Goal: Task Accomplishment & Management: Use online tool/utility

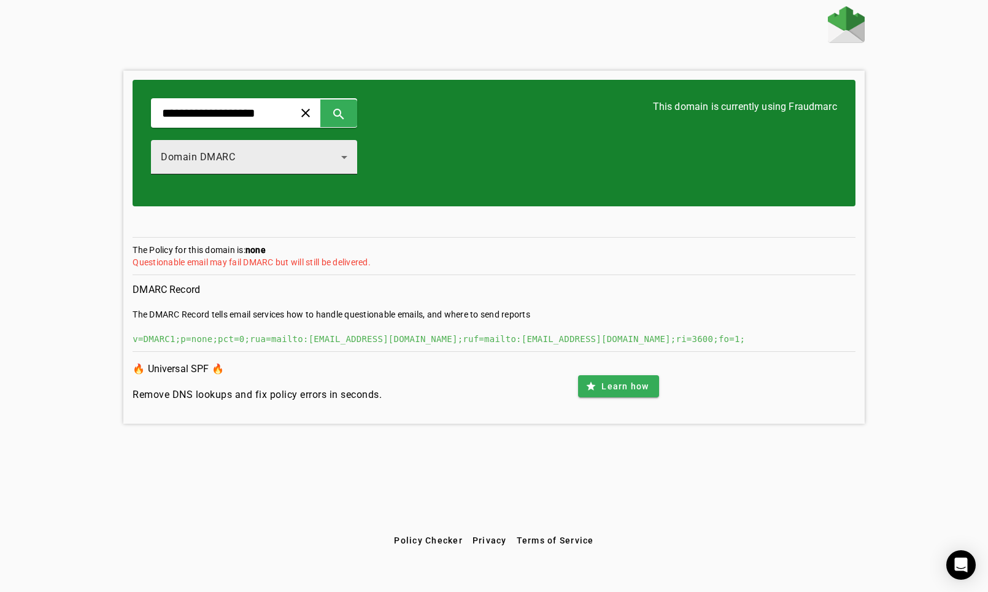
click at [230, 153] on span "Domain DMARC" at bounding box center [198, 157] width 74 height 12
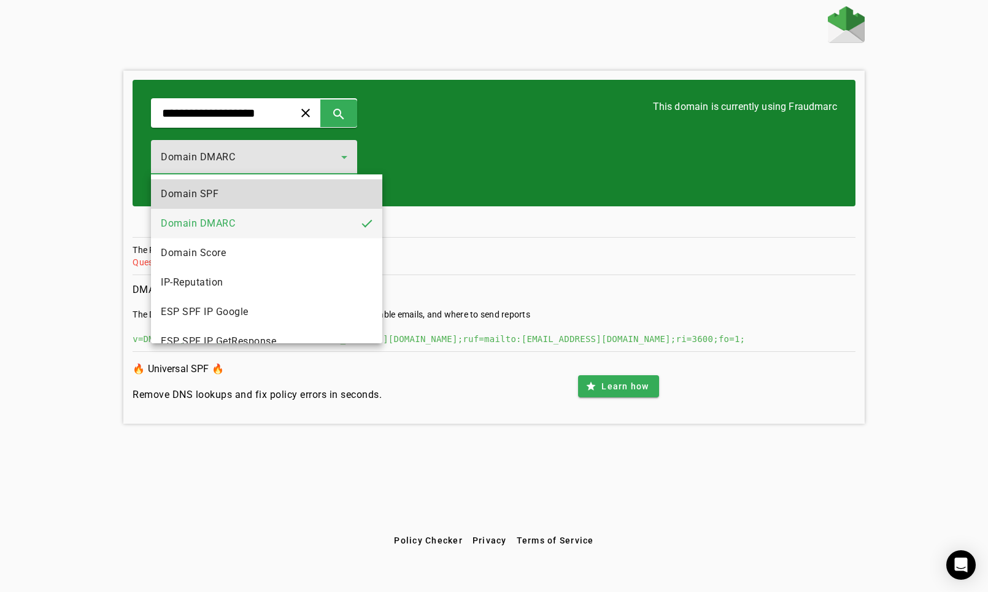
click at [228, 193] on mat-option "Domain SPF" at bounding box center [266, 193] width 231 height 29
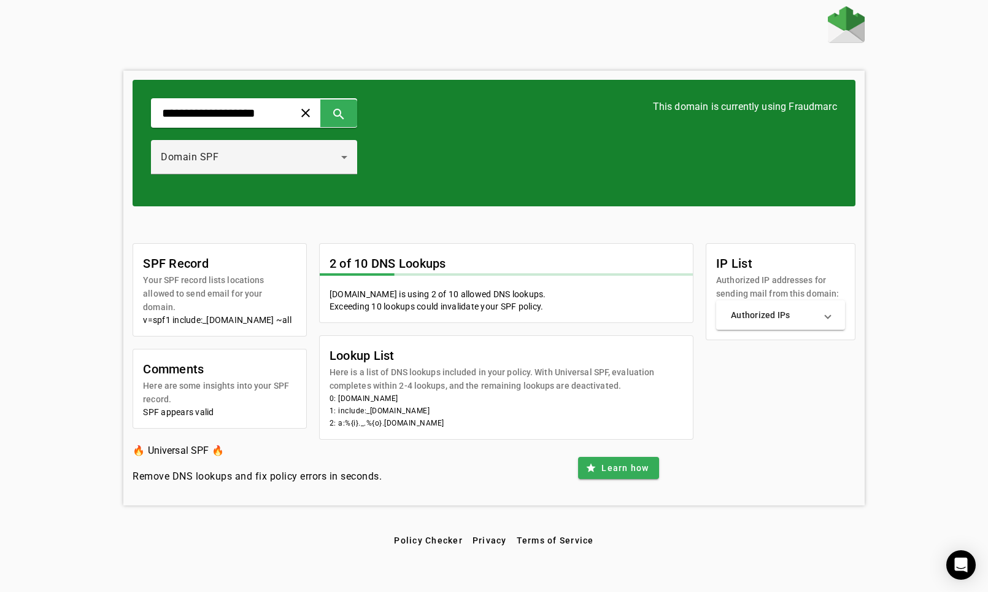
click at [849, 24] on img at bounding box center [846, 24] width 37 height 37
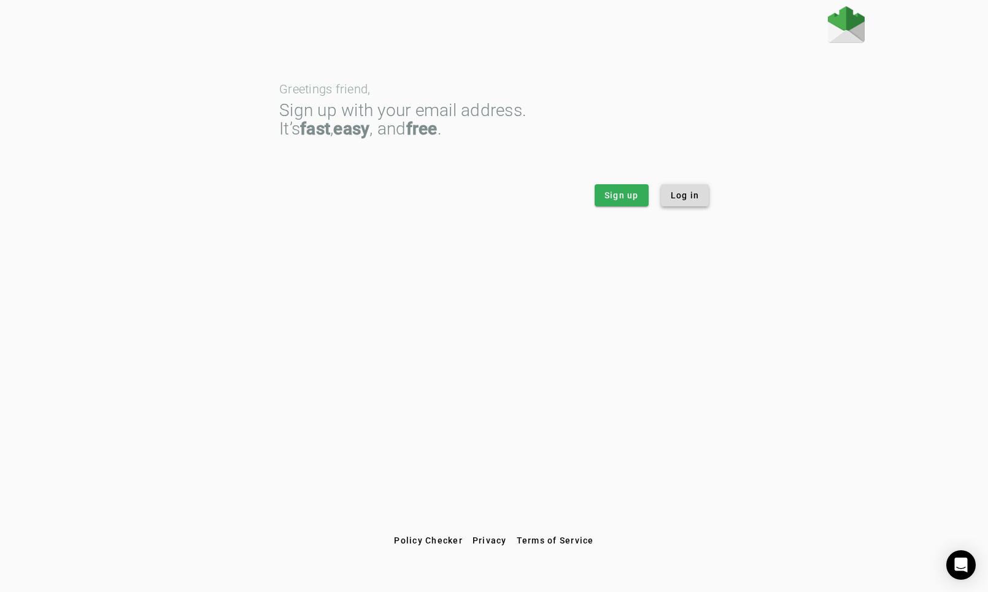
click at [697, 188] on span at bounding box center [685, 194] width 48 height 29
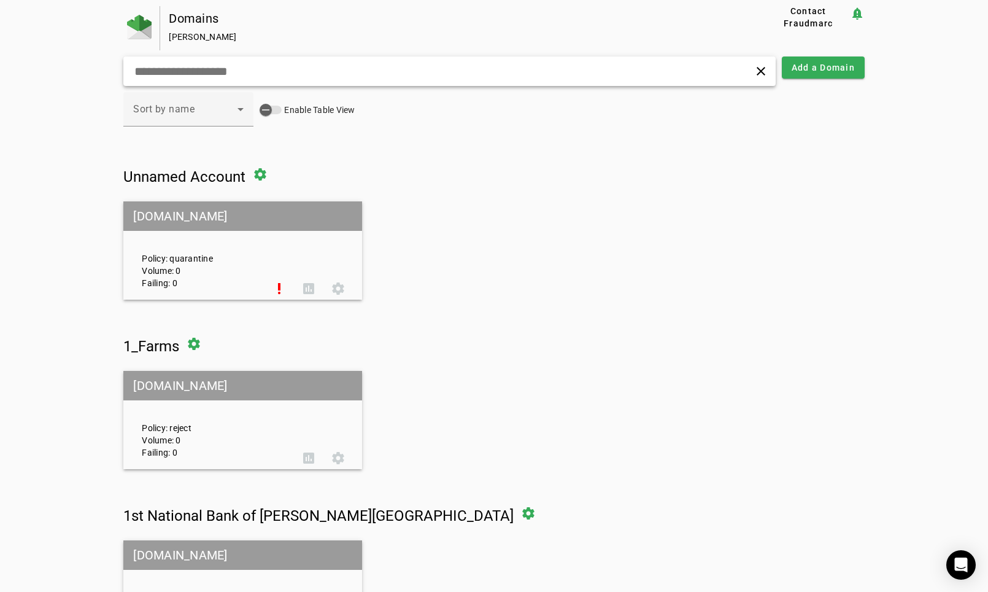
click at [235, 71] on input "text" at bounding box center [312, 71] width 358 height 15
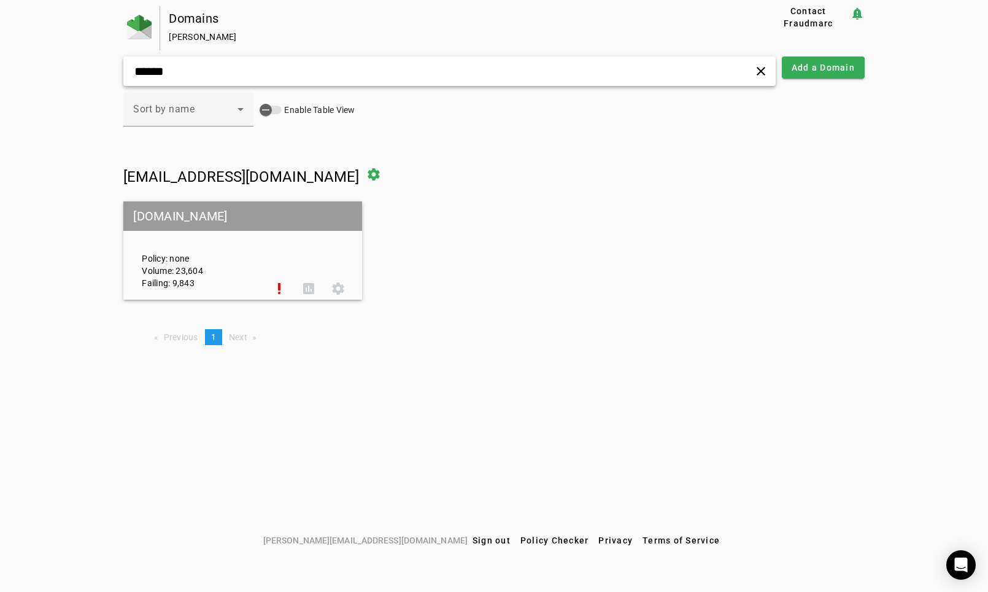
type input "******"
click at [234, 217] on mat-grid-tile-header "[DOMAIN_NAME]" at bounding box center [242, 215] width 239 height 29
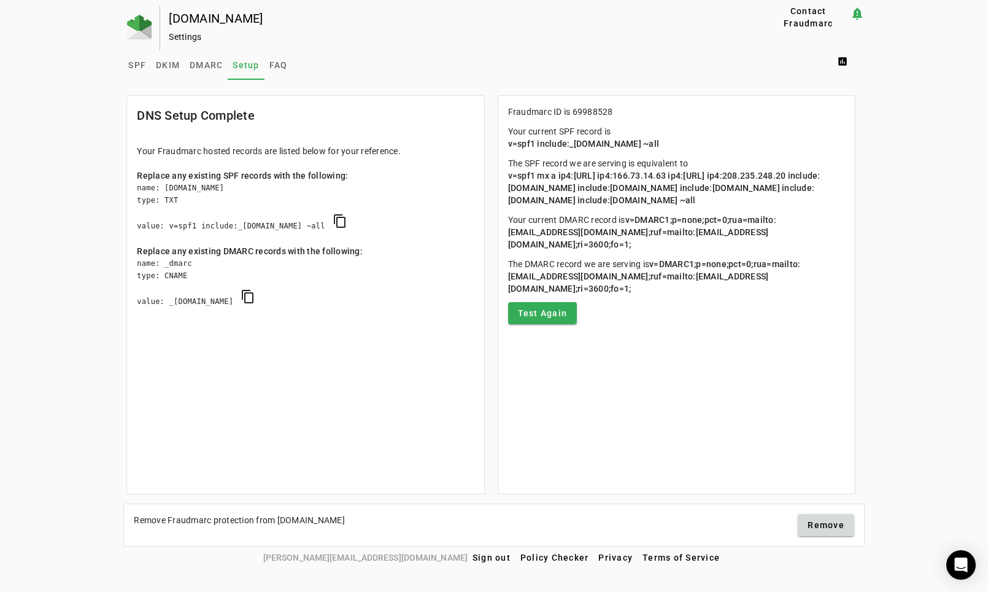
drag, startPoint x: 511, startPoint y: 176, endPoint x: 841, endPoint y: 193, distance: 330.6
click at [841, 193] on p "The SPF record we are serving is equivalent to v=spf1 mx a ip4:[URL] ip4:166.73…" at bounding box center [676, 181] width 337 height 49
copy span "v=spf1 mx a ip4:[URL] ip4:166.73.14.63 ip4:[URL] ip4:208.235.248.20 include:[DO…"
